Goal: Browse casually: Explore the website without a specific task or goal

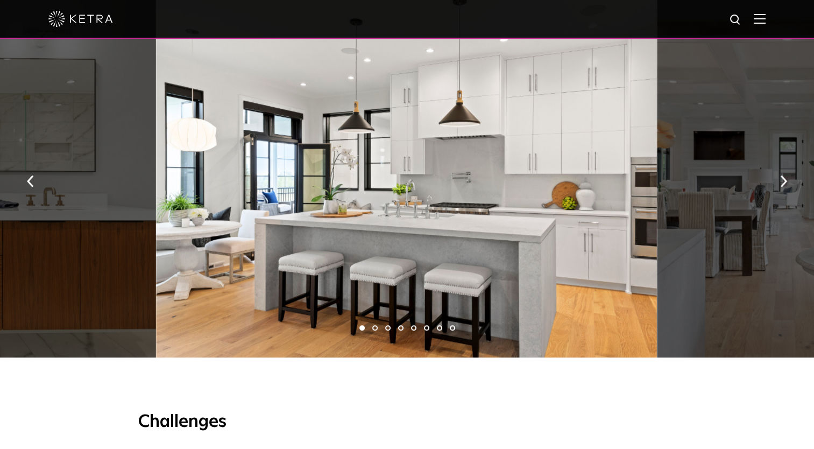
click at [374, 330] on li "2" at bounding box center [374, 327] width 5 height 5
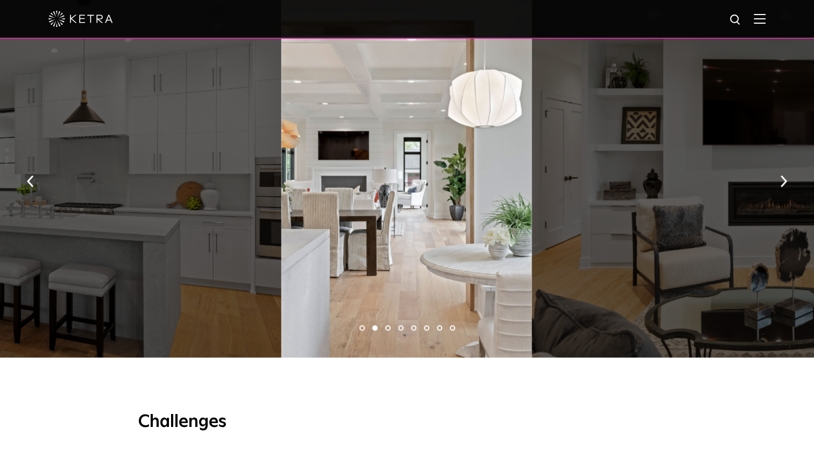
click at [387, 330] on li "3" at bounding box center [387, 327] width 5 height 5
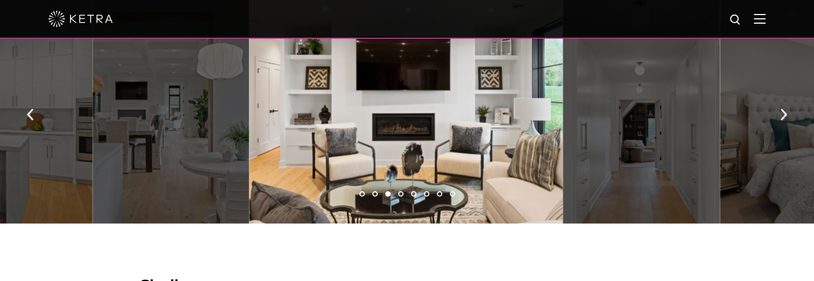
click at [400, 196] on li "4" at bounding box center [400, 193] width 5 height 5
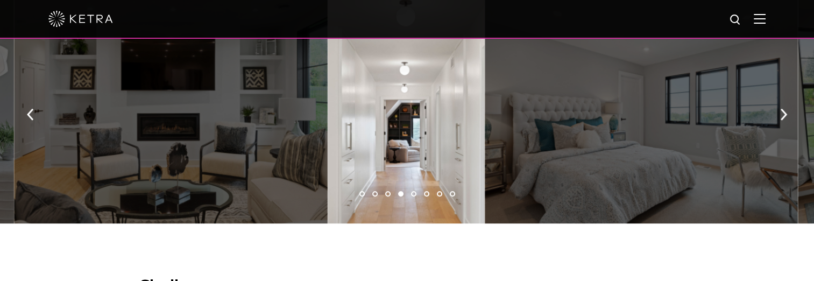
click at [414, 196] on li "5" at bounding box center [413, 193] width 5 height 5
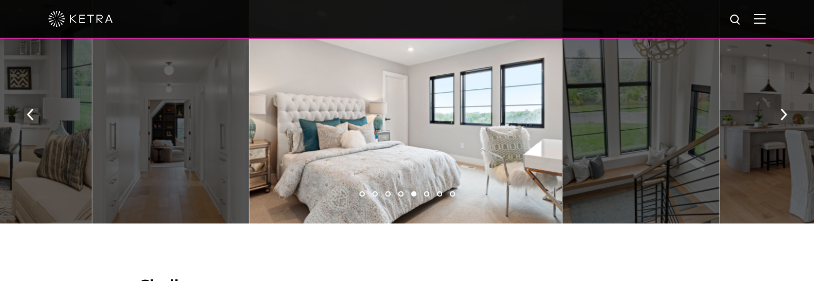
click at [426, 196] on li "6" at bounding box center [426, 193] width 5 height 5
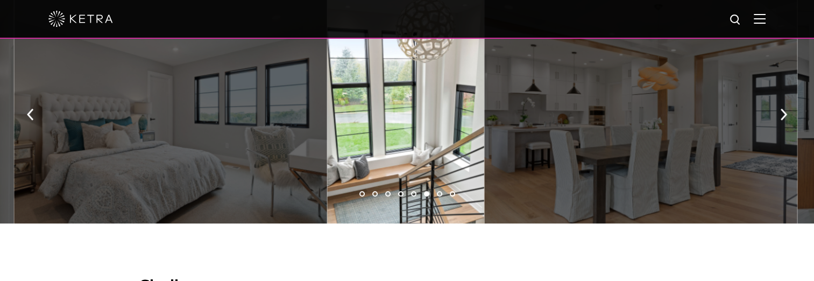
click at [437, 196] on li "7" at bounding box center [439, 193] width 5 height 5
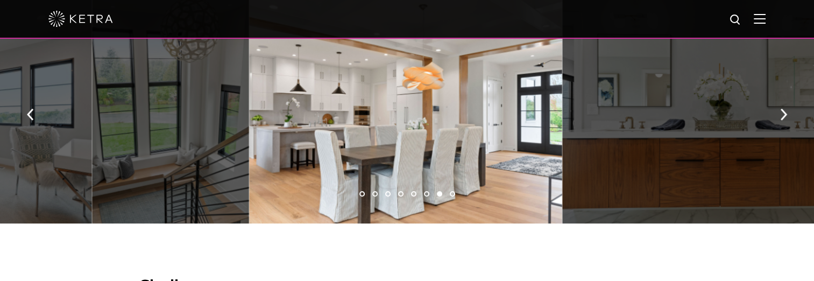
click at [454, 196] on li "8" at bounding box center [452, 193] width 5 height 5
